Goal: Task Accomplishment & Management: Use online tool/utility

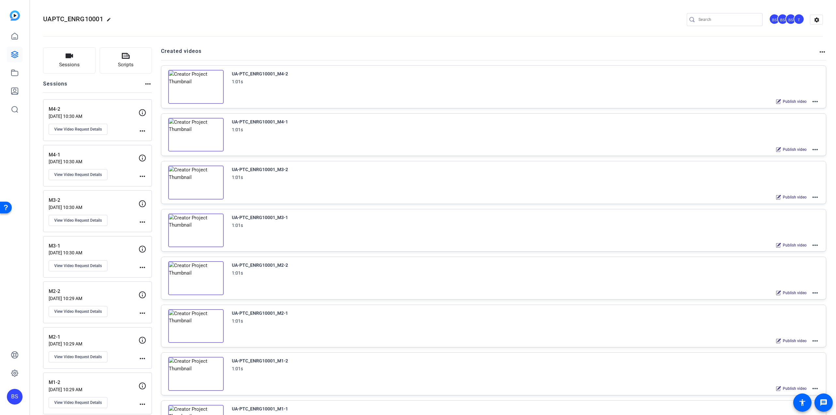
scroll to position [182, 0]
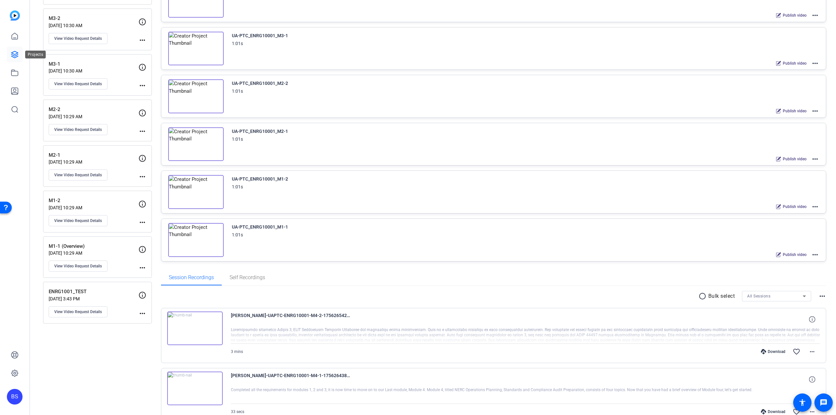
click at [8, 52] on link at bounding box center [15, 55] width 16 height 16
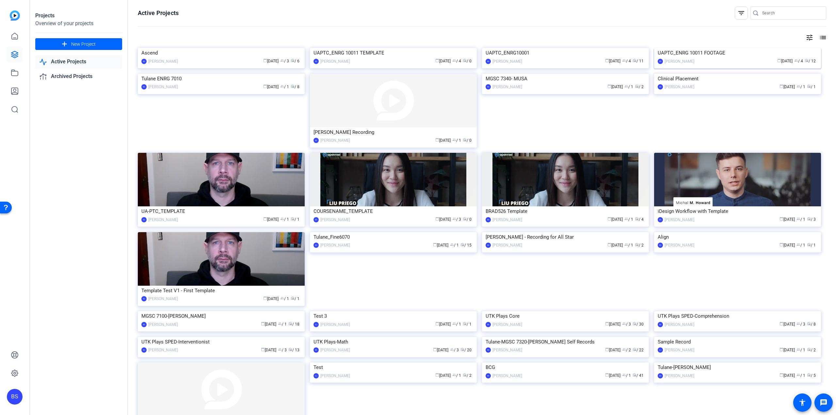
click at [706, 58] on div "UAPTC_ENRG 10011 FOOTAGE" at bounding box center [737, 53] width 160 height 10
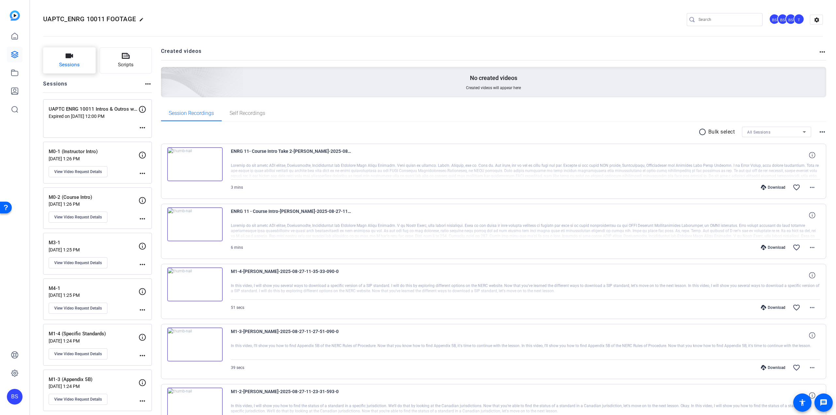
click at [79, 60] on button "Sessions" at bounding box center [69, 60] width 53 height 26
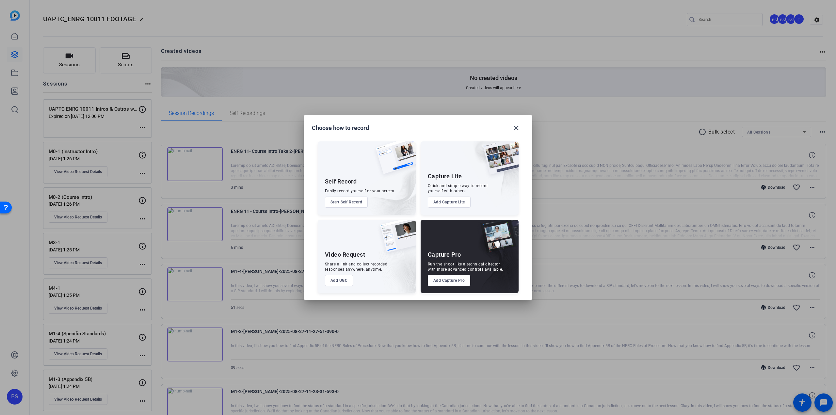
click at [452, 280] on button "Add Capture Pro" at bounding box center [449, 280] width 43 height 11
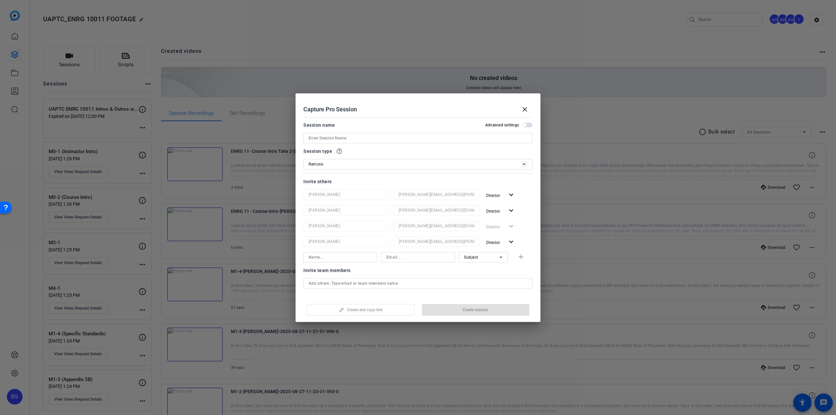
click at [343, 136] on input at bounding box center [417, 138] width 219 height 8
type input "UAPTC ENRG 10011 Last 3 Intros/Outros"
click at [390, 107] on div "Capture Pro Session close" at bounding box center [417, 110] width 229 height 16
click at [510, 242] on mat-icon "expand_more" at bounding box center [511, 242] width 8 height 8
click at [525, 234] on div at bounding box center [418, 207] width 836 height 415
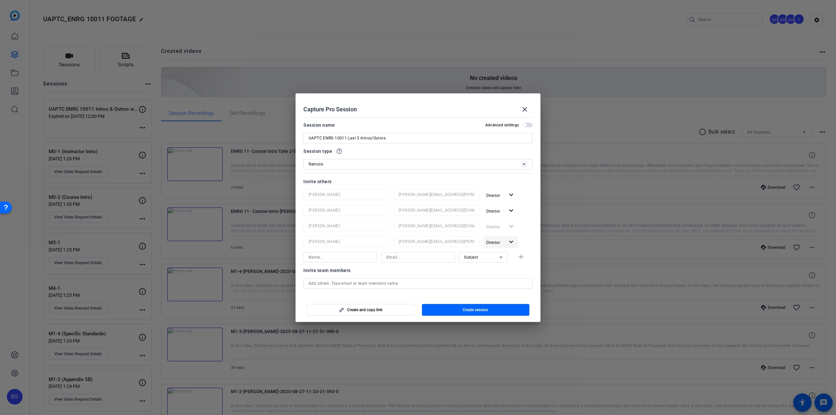
click at [509, 241] on mat-icon "expand_more" at bounding box center [511, 242] width 8 height 8
click at [533, 234] on div at bounding box center [418, 207] width 836 height 415
click at [523, 124] on span "button" at bounding box center [524, 124] width 3 height 3
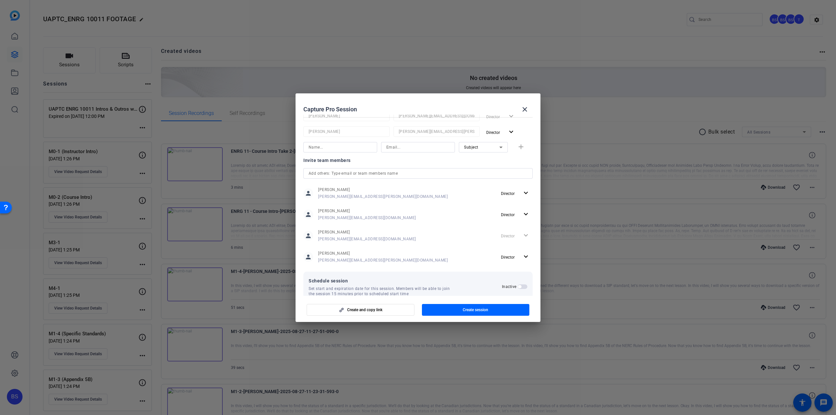
scroll to position [123, 0]
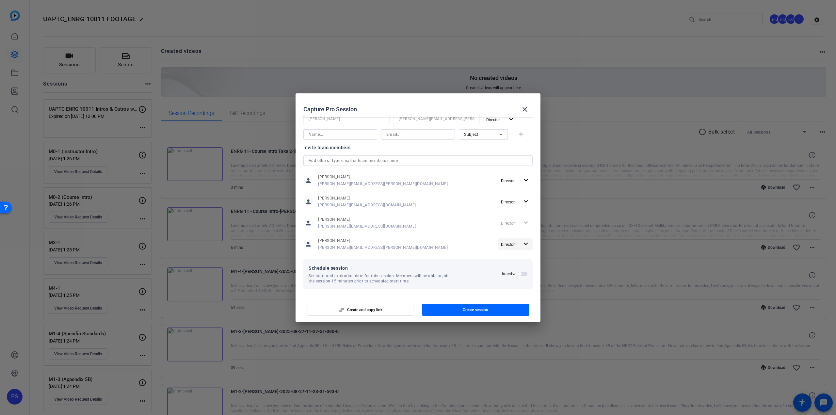
click at [522, 243] on mat-icon "expand_more" at bounding box center [526, 244] width 8 height 8
click at [523, 242] on div at bounding box center [418, 207] width 836 height 415
click at [524, 244] on mat-icon "expand_more" at bounding box center [526, 244] width 8 height 8
click at [512, 267] on span "Remove User" at bounding box center [512, 268] width 24 height 5
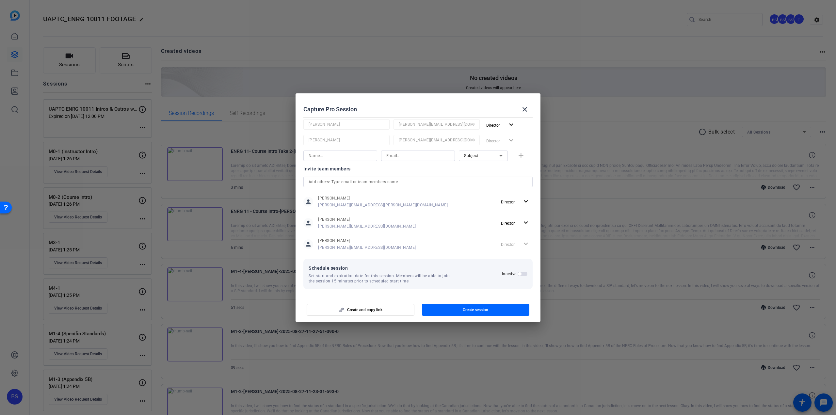
click at [518, 273] on span "button" at bounding box center [519, 273] width 3 height 3
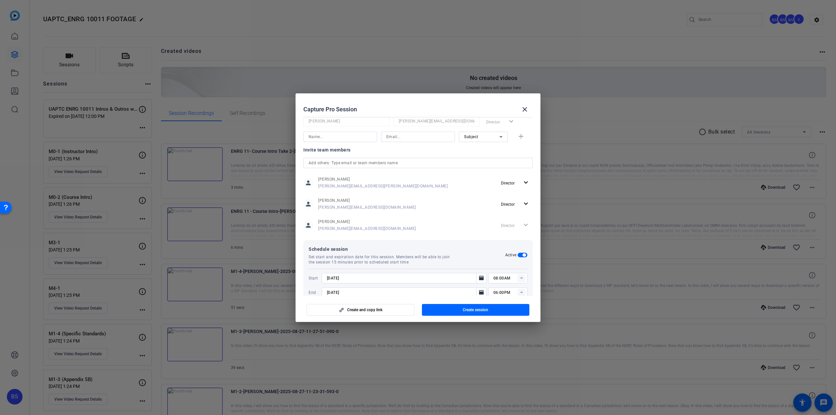
scroll to position [119, 0]
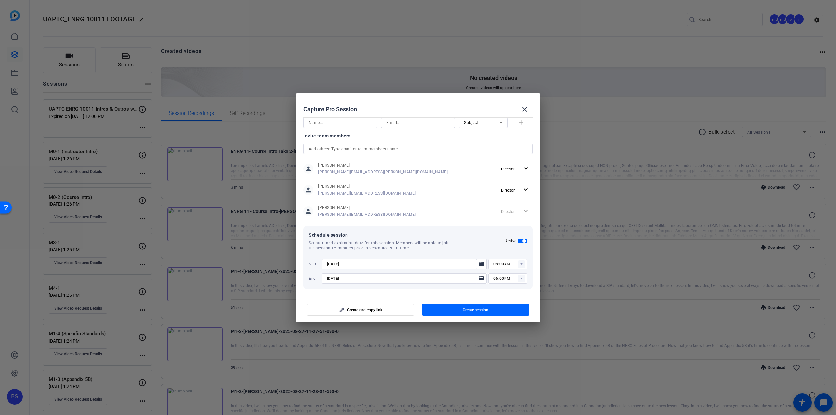
click at [353, 264] on input "[DATE]" at bounding box center [401, 264] width 148 height 8
click at [480, 263] on icon "Open calendar" at bounding box center [481, 263] width 5 height 5
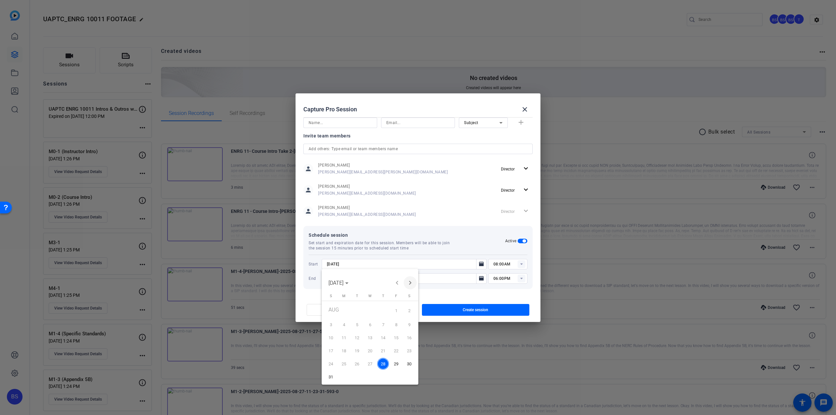
click at [412, 282] on span "Next month" at bounding box center [409, 282] width 13 height 13
click at [370, 323] on span "3" at bounding box center [370, 323] width 12 height 12
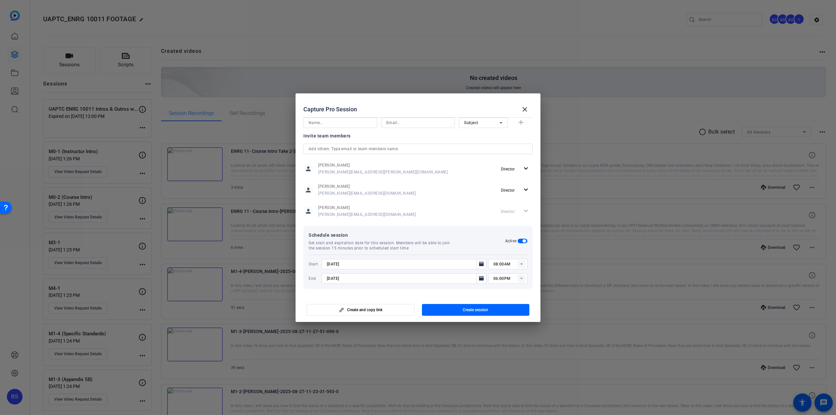
type input "[DATE]"
click at [496, 260] on input "08:00AM" at bounding box center [510, 264] width 34 height 8
click at [497, 277] on span "11:00AM" at bounding box center [498, 279] width 17 height 5
type input "11:00AM"
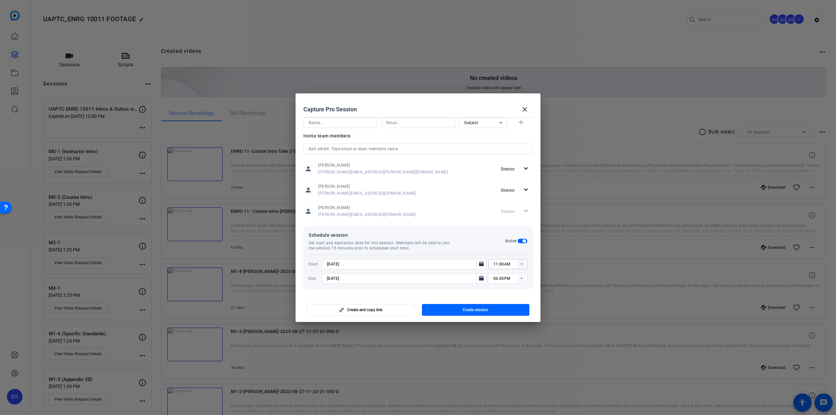
click at [512, 276] on input "06:00PM" at bounding box center [510, 279] width 34 height 8
click at [343, 279] on input "[DATE]" at bounding box center [401, 279] width 148 height 8
click at [479, 276] on icon "Open calendar" at bounding box center [481, 279] width 5 height 8
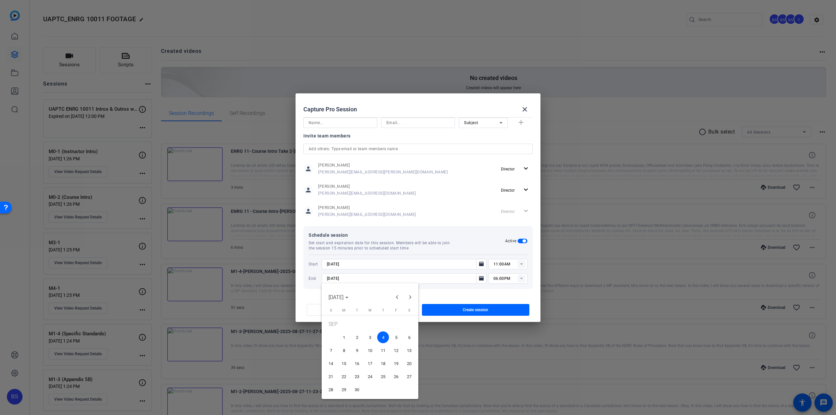
click at [367, 333] on span "3" at bounding box center [370, 337] width 12 height 12
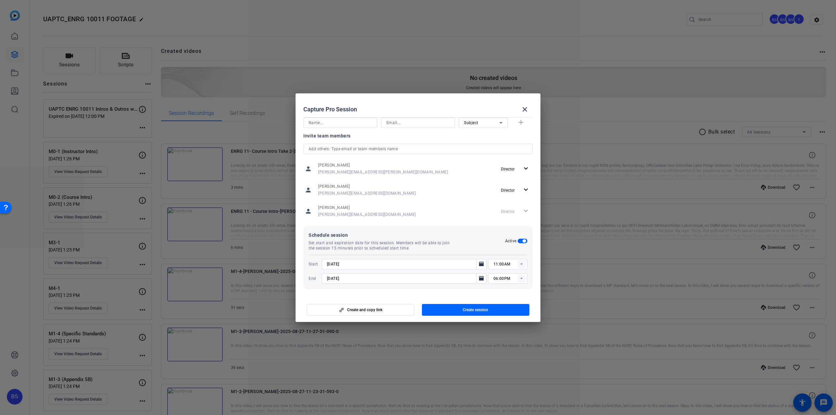
type input "[DATE]"
click at [518, 277] on rect at bounding box center [521, 279] width 8 height 8
click at [500, 333] on span "12:00PM" at bounding box center [498, 335] width 17 height 5
type input "12:00PM"
click at [413, 287] on div at bounding box center [404, 287] width 165 height 7
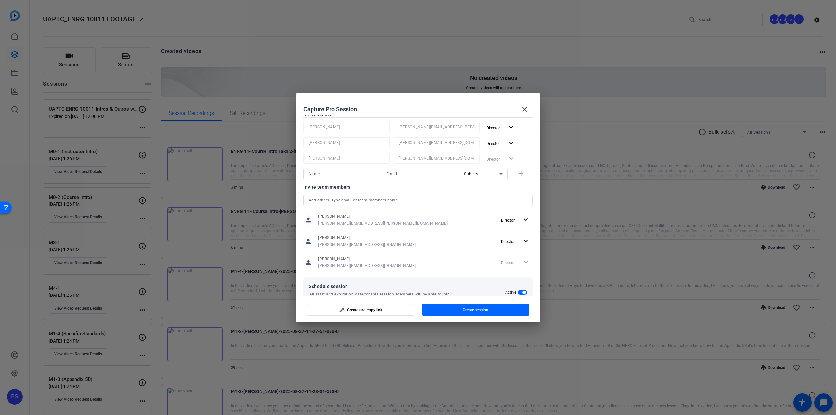
scroll to position [119, 0]
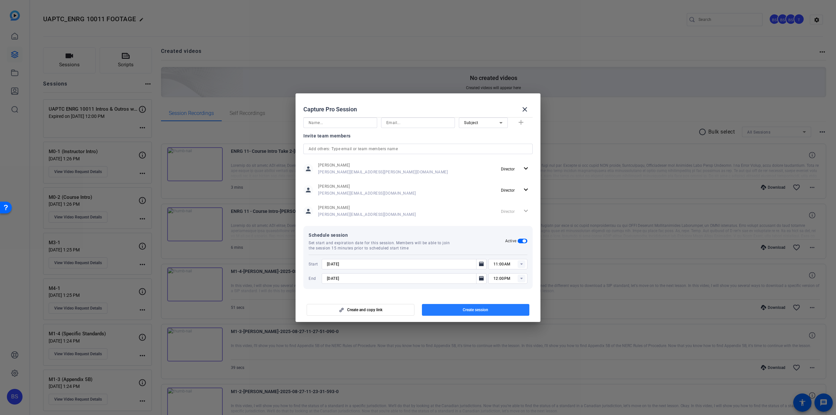
click at [469, 310] on span "Create session" at bounding box center [475, 309] width 25 height 5
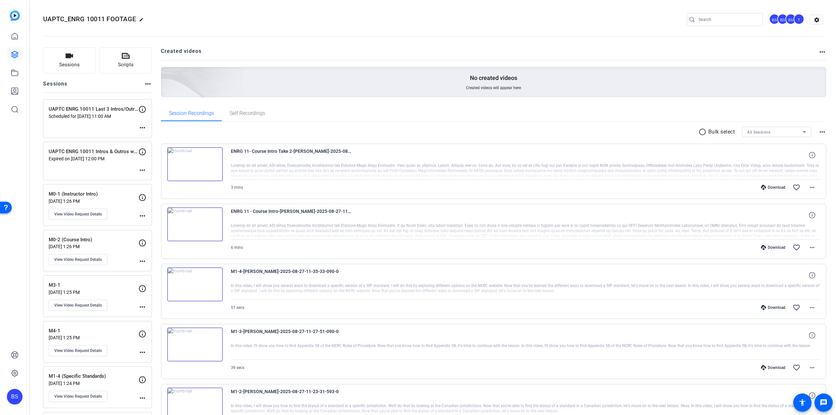
click at [95, 108] on p "UAPTC ENRG 10011 Last 3 Intros/Outros" at bounding box center [94, 109] width 90 height 8
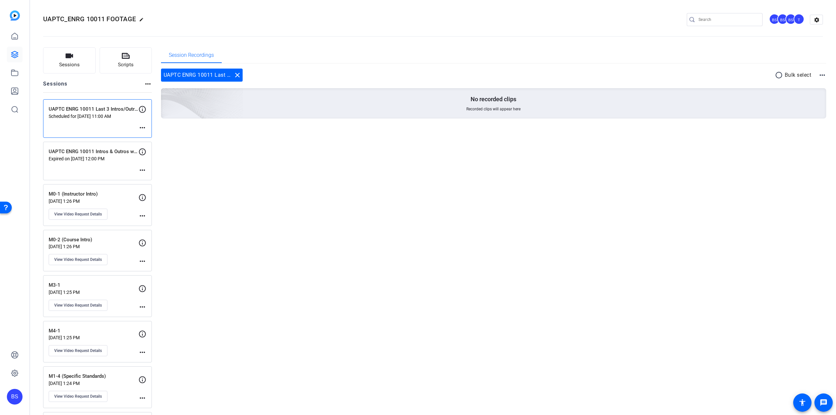
click at [146, 128] on div "UAPTC ENRG 10011 Last 3 Intros/Outros Scheduled for [DATE] 11:00 AM more_horiz" at bounding box center [97, 118] width 109 height 39
click at [143, 127] on mat-icon "more_horiz" at bounding box center [142, 128] width 8 height 8
click at [150, 134] on span "Edit Session" at bounding box center [159, 137] width 30 height 8
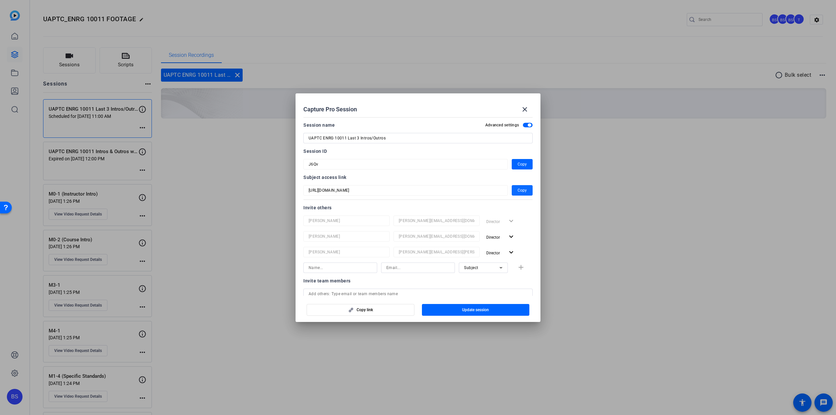
click at [518, 191] on span "Copy" at bounding box center [521, 190] width 9 height 8
click at [513, 161] on span "button" at bounding box center [522, 164] width 21 height 16
click at [526, 109] on mat-icon "close" at bounding box center [525, 109] width 8 height 8
